Goal: Information Seeking & Learning: Learn about a topic

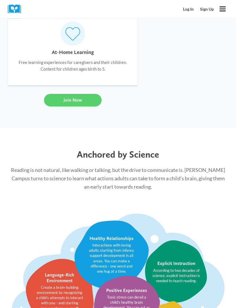
scroll to position [715, 0]
click at [86, 94] on link "Join Now" at bounding box center [72, 100] width 57 height 13
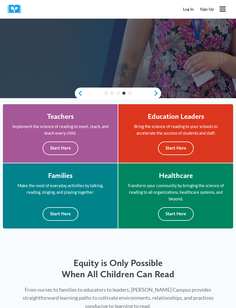
scroll to position [155, 0]
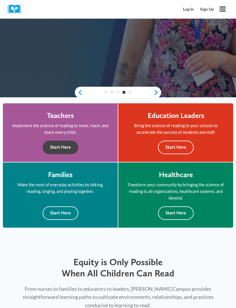
click at [65, 146] on button "Start Here" at bounding box center [61, 148] width 36 height 14
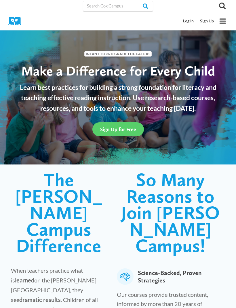
click at [129, 132] on span "Sign Up for Free" at bounding box center [118, 129] width 36 height 6
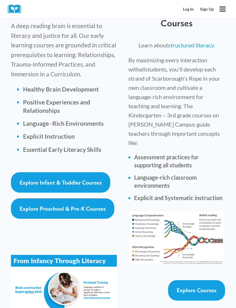
scroll to position [1018, 0]
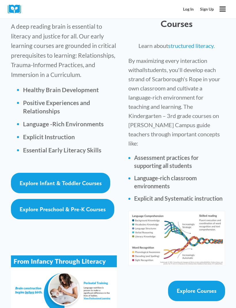
click at [93, 206] on span "Explore Preschool & Pre-K Courses" at bounding box center [63, 209] width 86 height 7
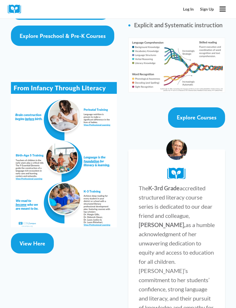
scroll to position [1192, 0]
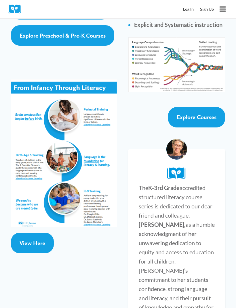
click at [214, 107] on link "Explore Courses" at bounding box center [196, 117] width 57 height 20
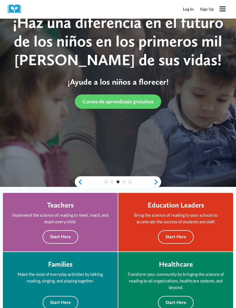
scroll to position [65, 0]
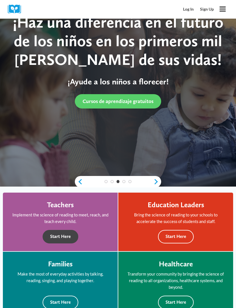
click at [68, 237] on button "Start Here" at bounding box center [61, 237] width 36 height 14
